Goal: Task Accomplishment & Management: Complete application form

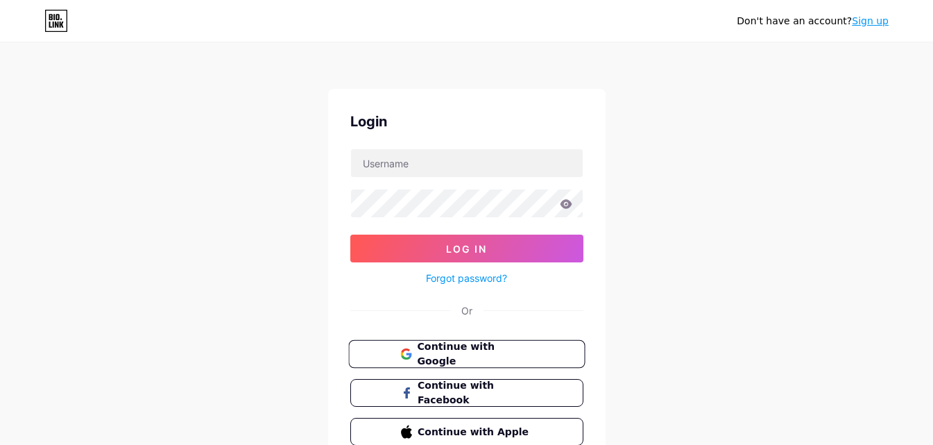
click at [503, 356] on span "Continue with Google" at bounding box center [475, 354] width 116 height 30
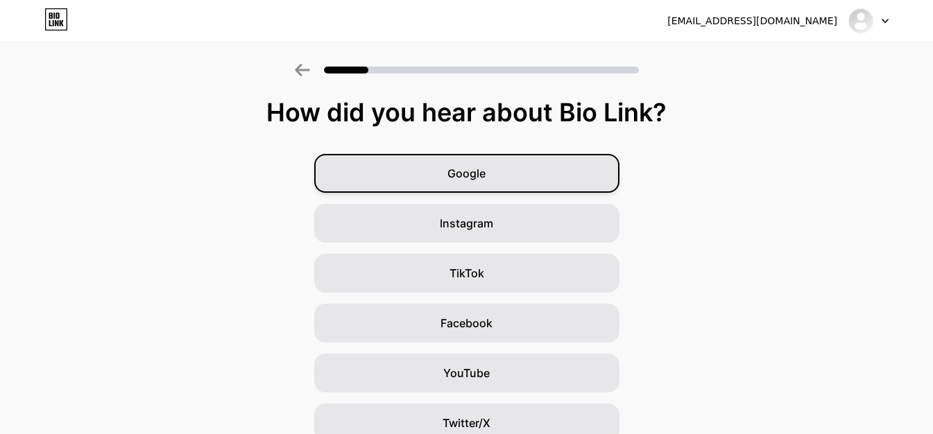
click at [600, 178] on div "Google" at bounding box center [466, 173] width 305 height 39
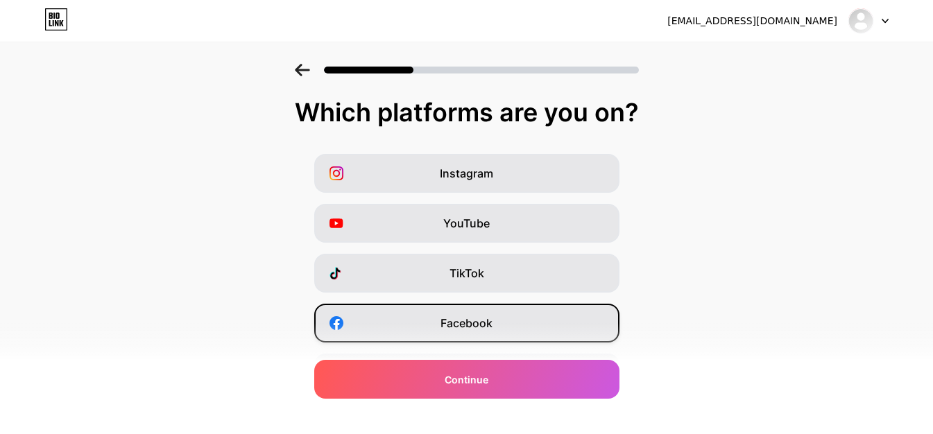
scroll to position [233, 0]
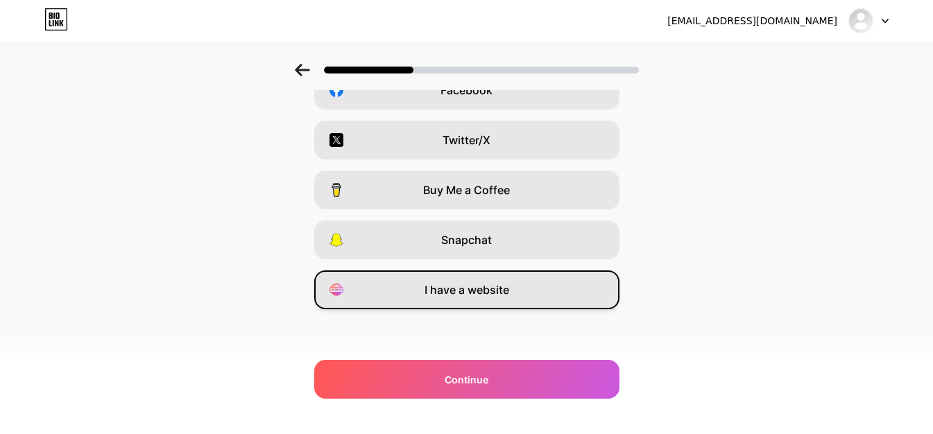
click at [551, 297] on div "I have a website" at bounding box center [466, 290] width 305 height 39
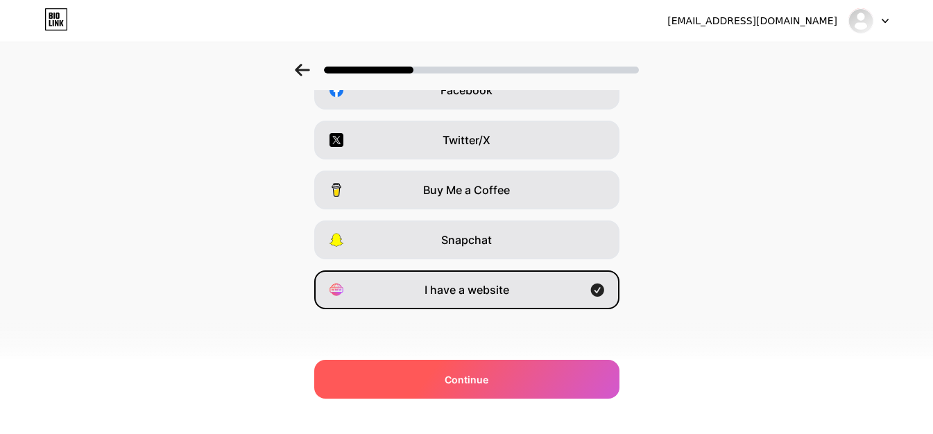
click at [583, 366] on div "Continue" at bounding box center [466, 379] width 305 height 39
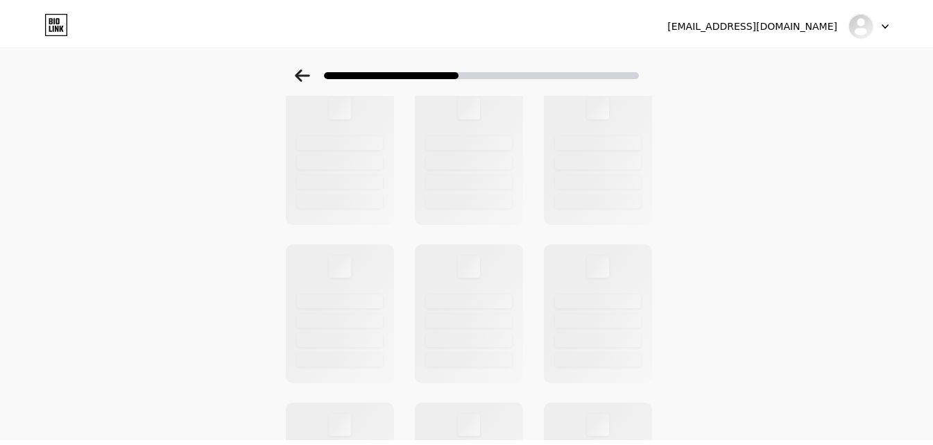
scroll to position [0, 0]
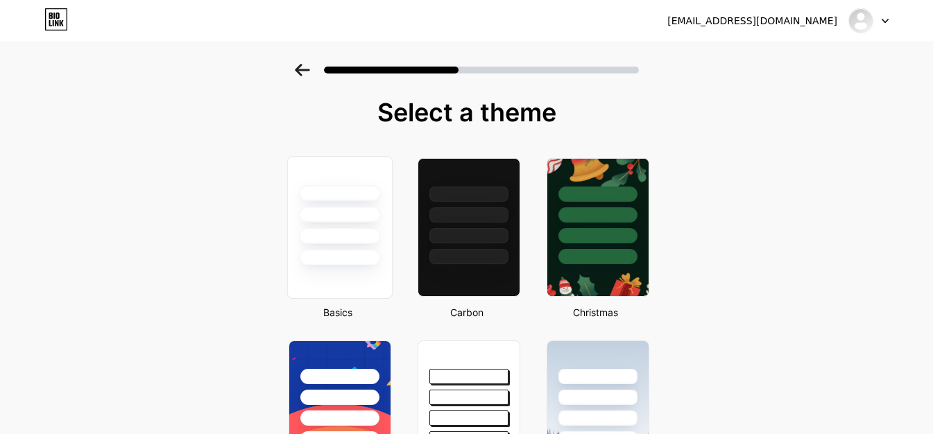
click at [386, 234] on div at bounding box center [339, 211] width 104 height 109
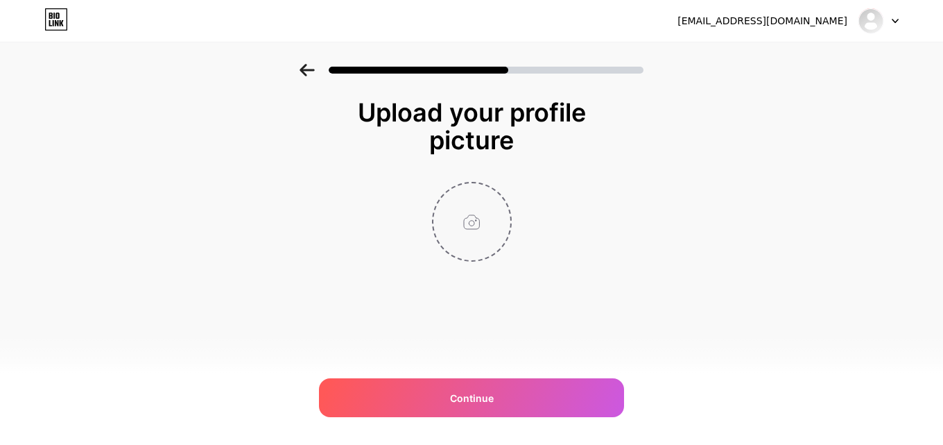
click at [484, 227] on input "file" at bounding box center [472, 221] width 77 height 77
type input "C:\fakepath\i (1).jpg"
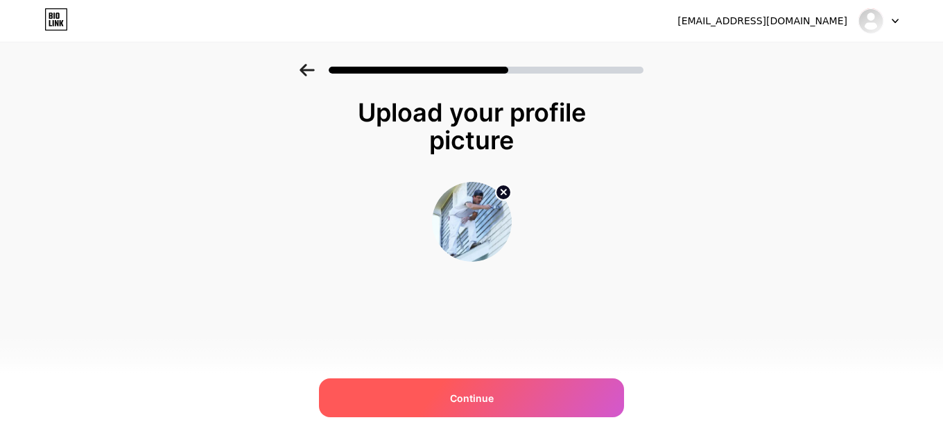
click at [512, 386] on div "Continue" at bounding box center [471, 397] width 305 height 39
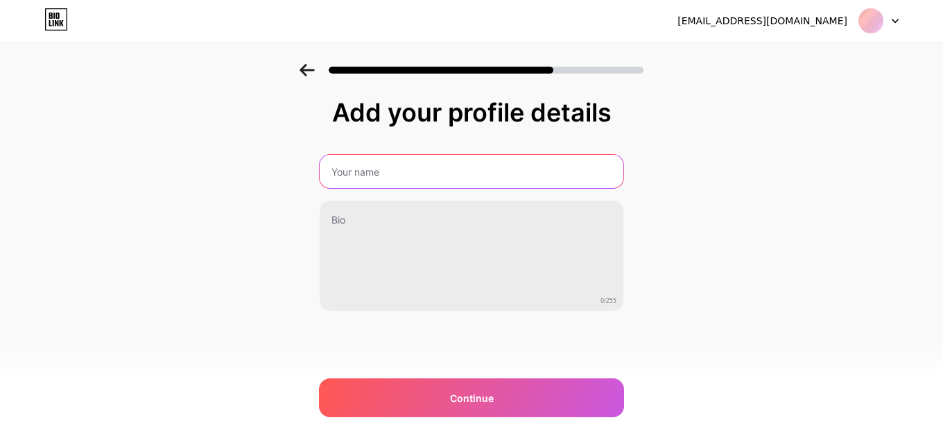
click at [457, 180] on input "text" at bounding box center [472, 171] width 304 height 33
type input "Buy Treasure Coast Property"
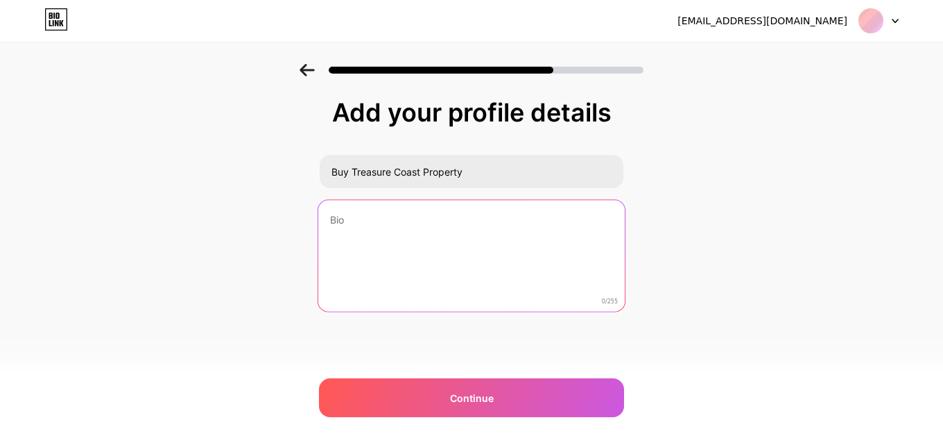
click at [416, 244] on textarea at bounding box center [471, 256] width 307 height 113
paste textarea "top real estate agents in usa"
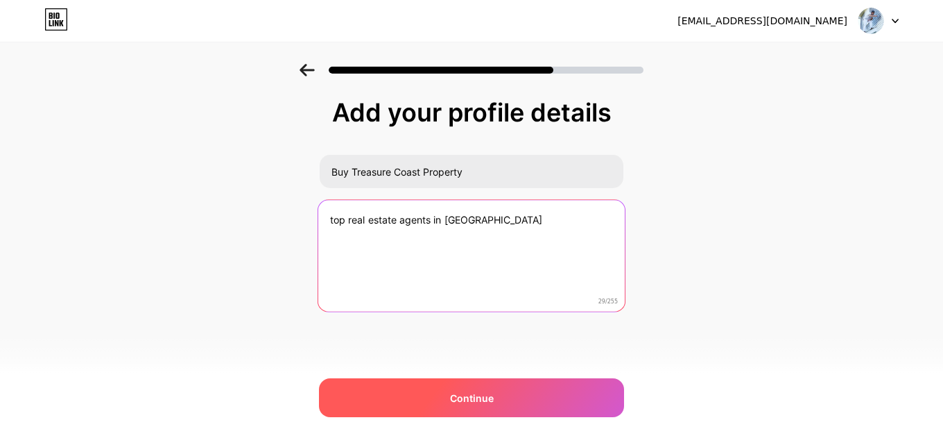
type textarea "top real estate agents in usa"
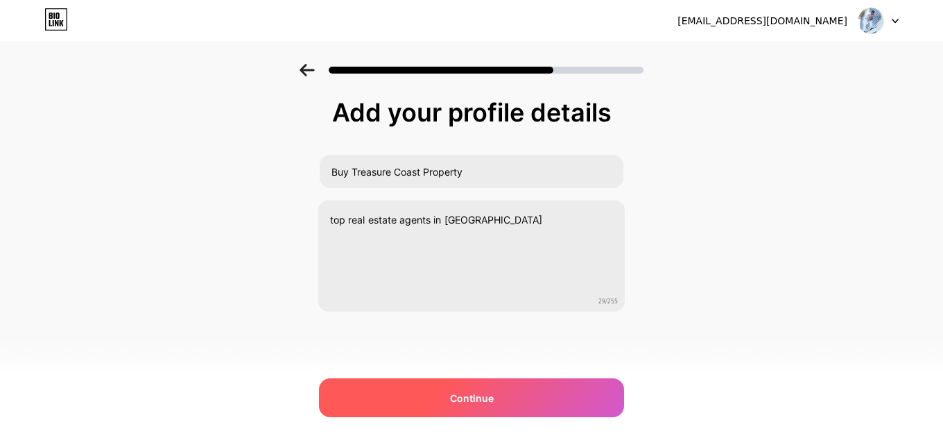
click at [486, 384] on div "Continue" at bounding box center [471, 397] width 305 height 39
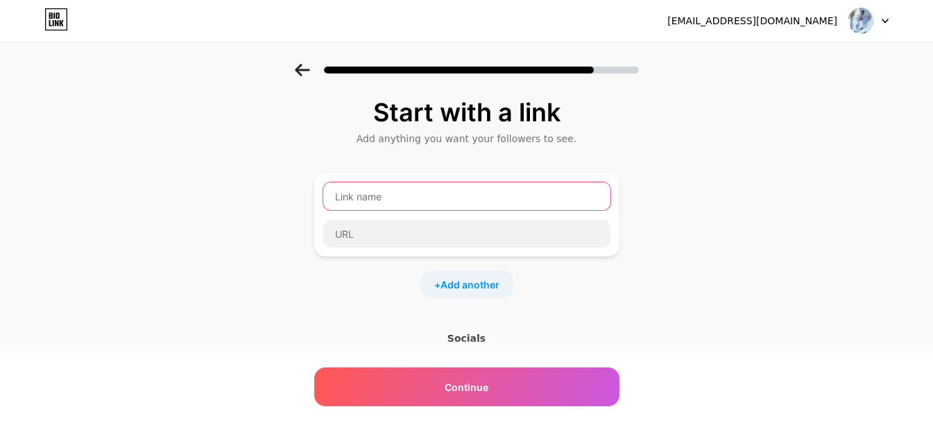
click at [452, 198] on input "text" at bounding box center [466, 196] width 287 height 28
paste input "houses for sale in fort pierce"
click at [440, 191] on input "houses for sale in fort pierce, Florida" at bounding box center [466, 196] width 287 height 28
click at [425, 194] on input "houses for sale in fort Pierce, Florida" at bounding box center [466, 196] width 287 height 28
drag, startPoint x: 343, startPoint y: 197, endPoint x: 363, endPoint y: 196, distance: 20.2
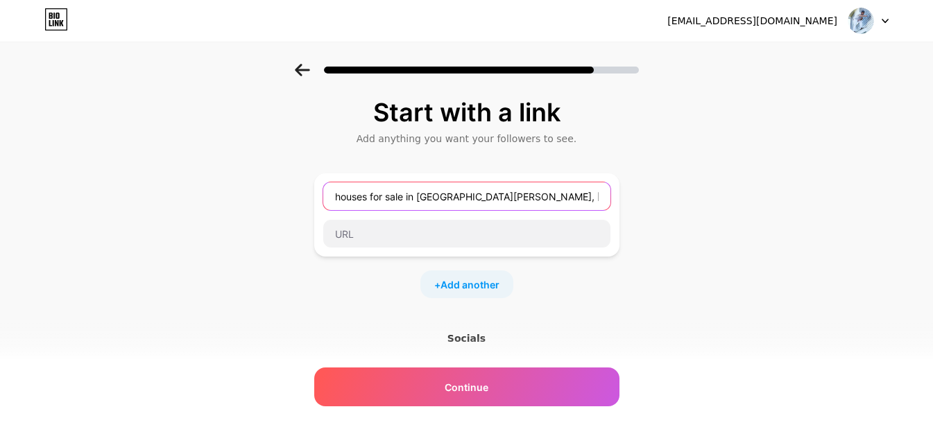
click at [343, 197] on input "houses for sale in Fort Pierce, Florida" at bounding box center [466, 196] width 287 height 28
type input "Houses for sale in Fort Pierce, Florida"
click at [418, 277] on div "+ Add another" at bounding box center [466, 285] width 305 height 28
click at [418, 252] on div "Houses for sale in Fort Pierce, Florida" at bounding box center [466, 214] width 305 height 83
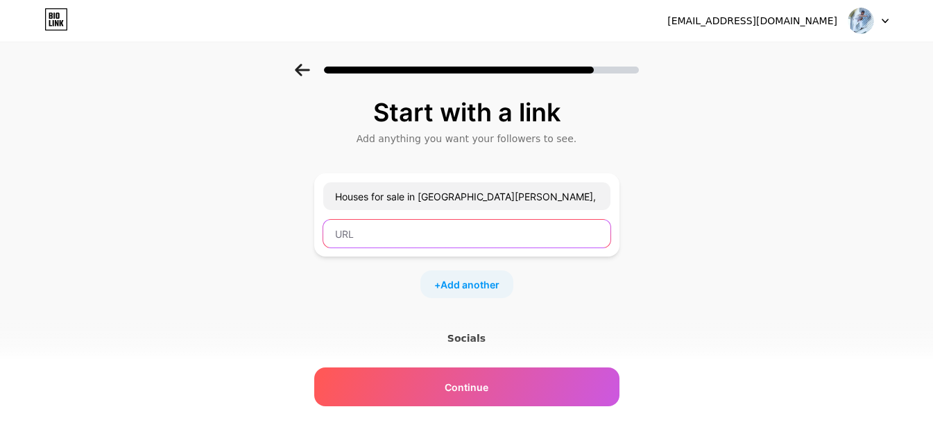
click at [424, 240] on input "text" at bounding box center [466, 234] width 287 height 28
paste input "https://www.buytreasurecoastproperty.com/"
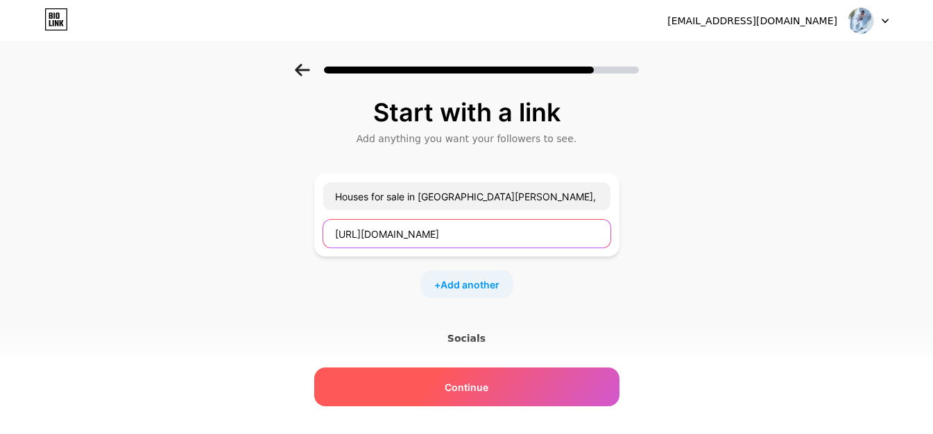
type input "https://www.buytreasurecoastproperty.com/"
click at [366, 380] on div "Continue" at bounding box center [466, 387] width 305 height 39
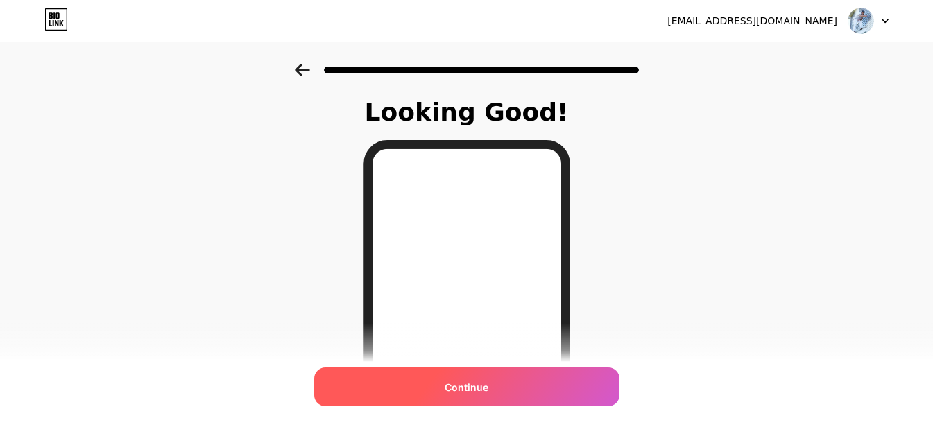
click at [427, 393] on div "Continue" at bounding box center [466, 387] width 305 height 39
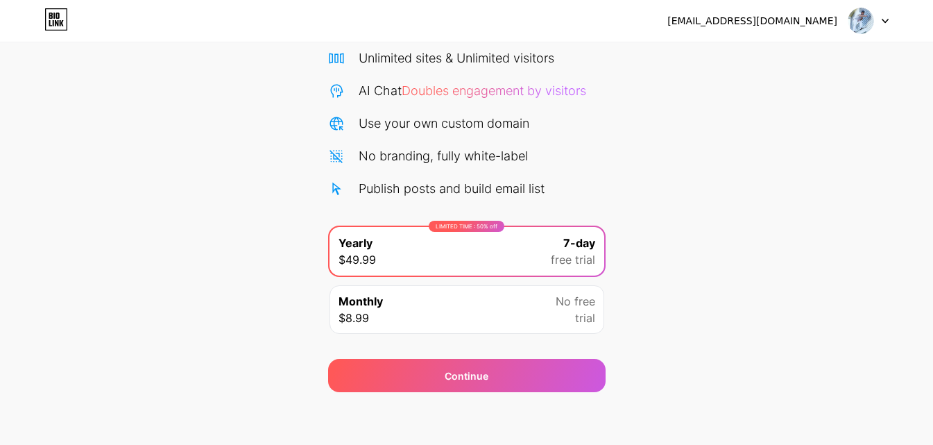
scroll to position [114, 0]
